Goal: Transaction & Acquisition: Download file/media

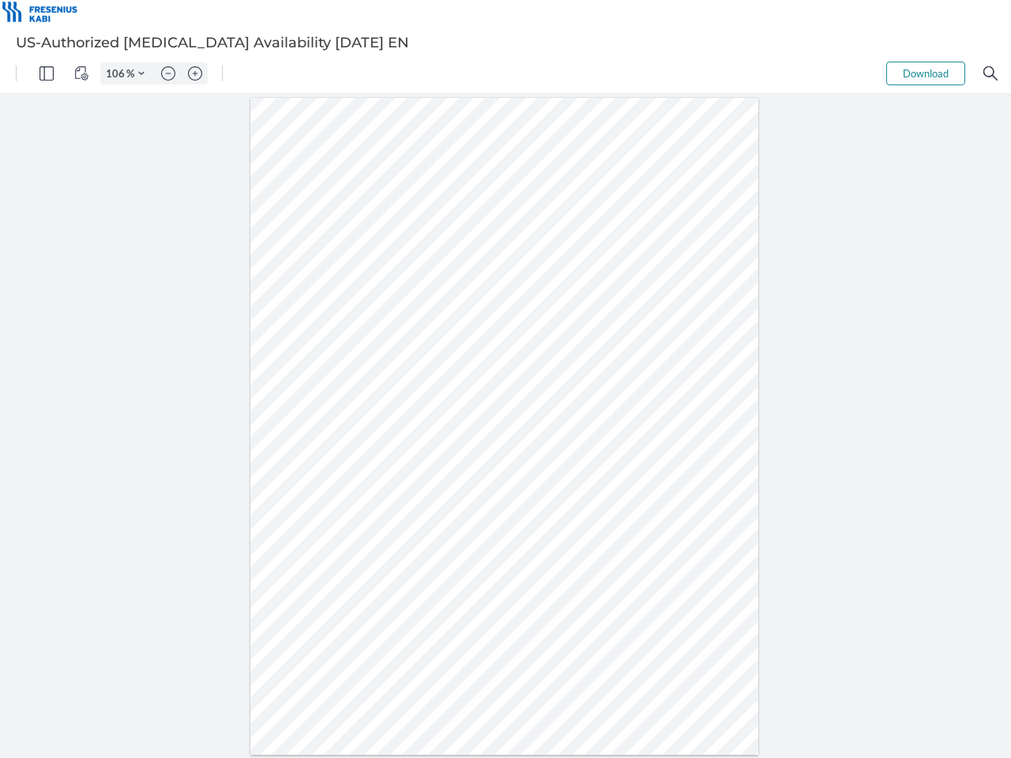
click at [47, 73] on img "Panel" at bounding box center [46, 73] width 14 height 14
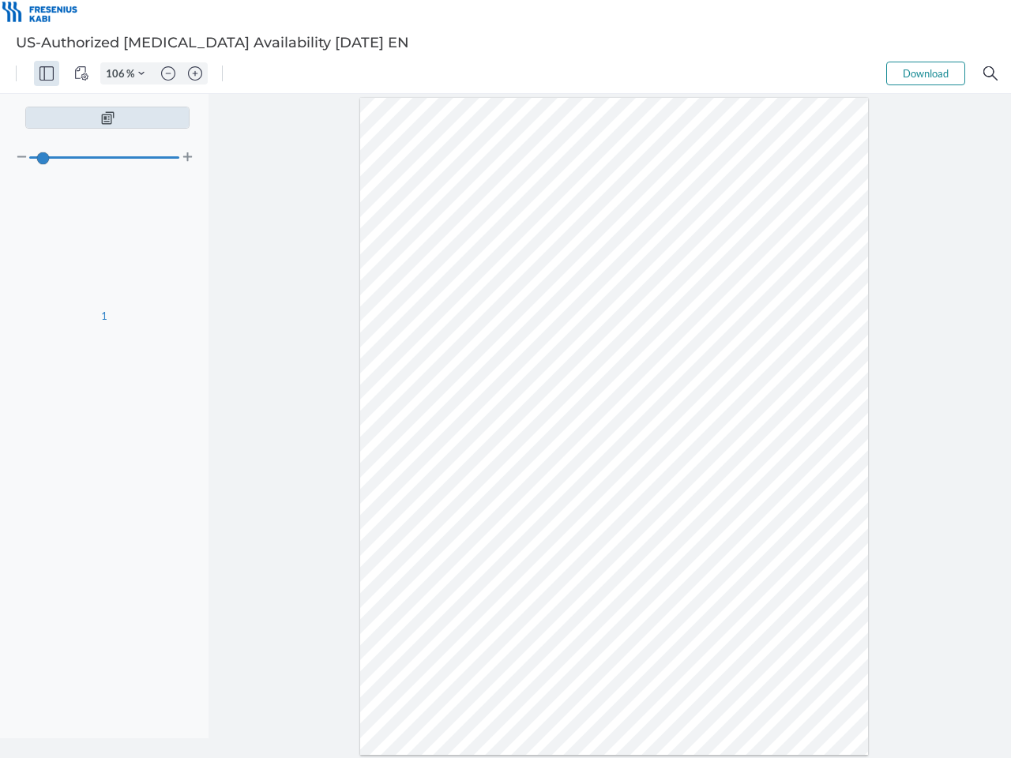
click at [81, 73] on img "View Controls" at bounding box center [81, 73] width 14 height 14
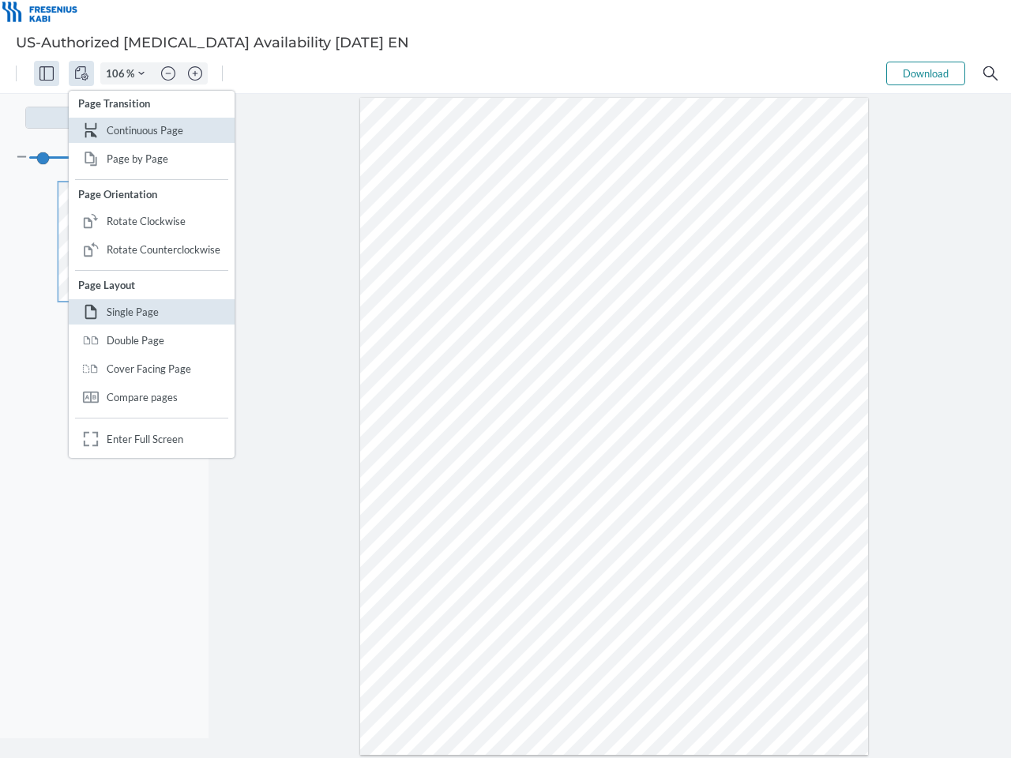
click at [118, 73] on input "106" at bounding box center [113, 73] width 25 height 14
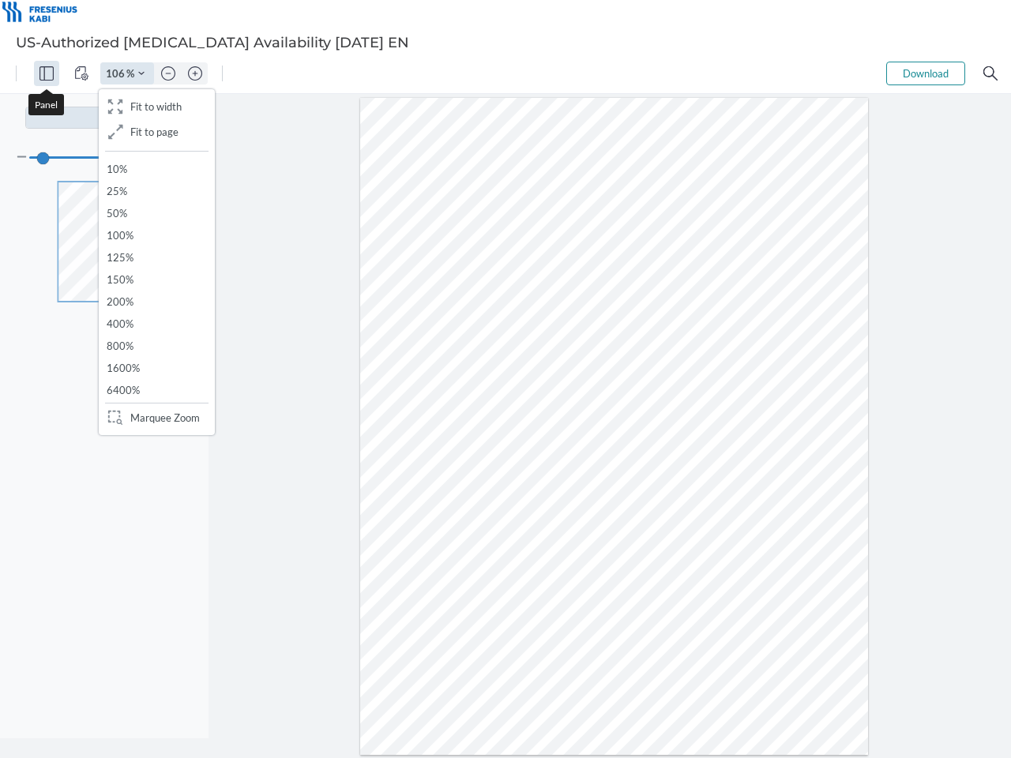
click at [141, 73] on img "Zoom Controls" at bounding box center [141, 73] width 6 height 6
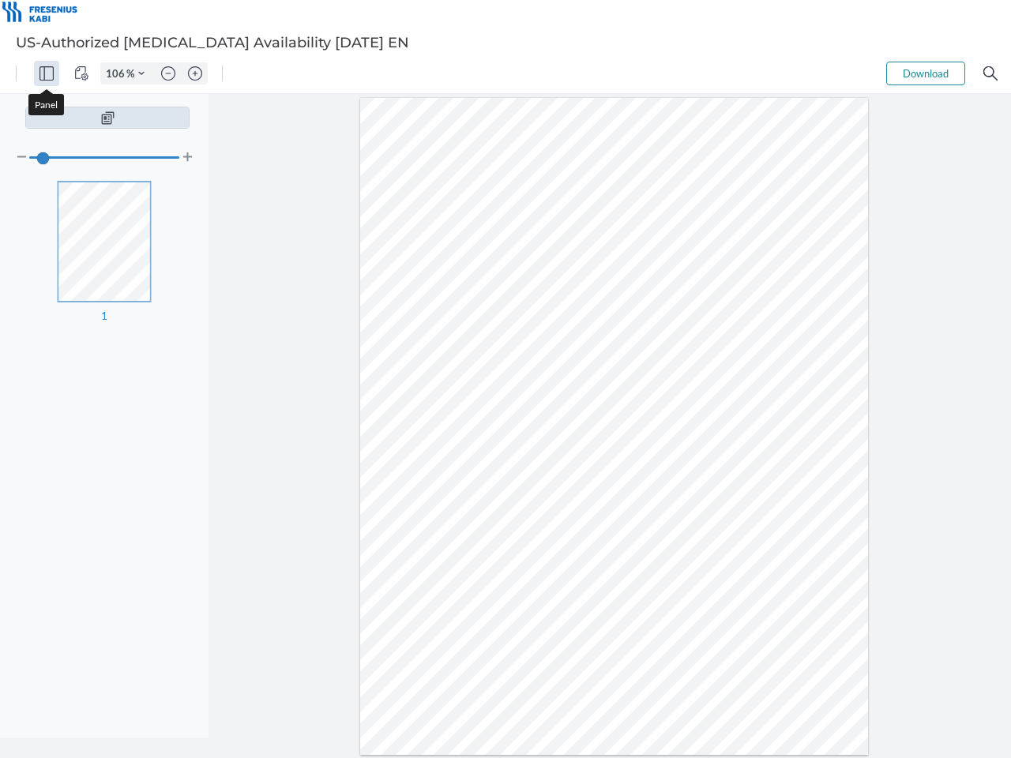
click at [168, 73] on img "Zoom out" at bounding box center [168, 73] width 14 height 14
click at [195, 73] on img "Zoom in" at bounding box center [195, 73] width 14 height 14
type input "106"
click at [925, 73] on button "Download" at bounding box center [925, 74] width 79 height 24
click at [990, 73] on img "Search" at bounding box center [990, 73] width 14 height 14
